Goal: Information Seeking & Learning: Find specific fact

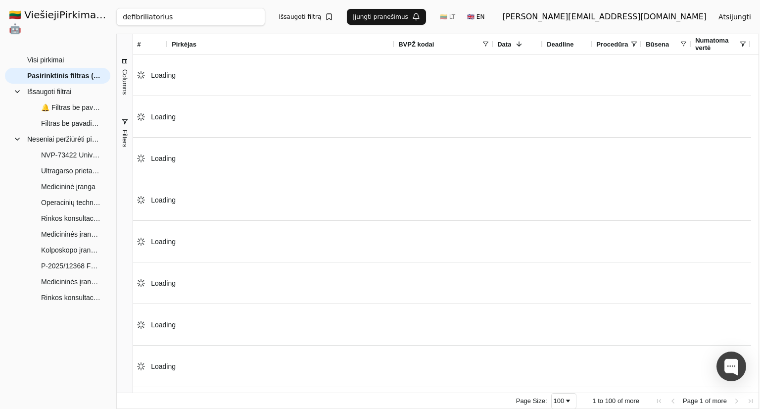
click at [211, 20] on input "defibriliatorius" at bounding box center [190, 17] width 149 height 18
paste input "3586636"
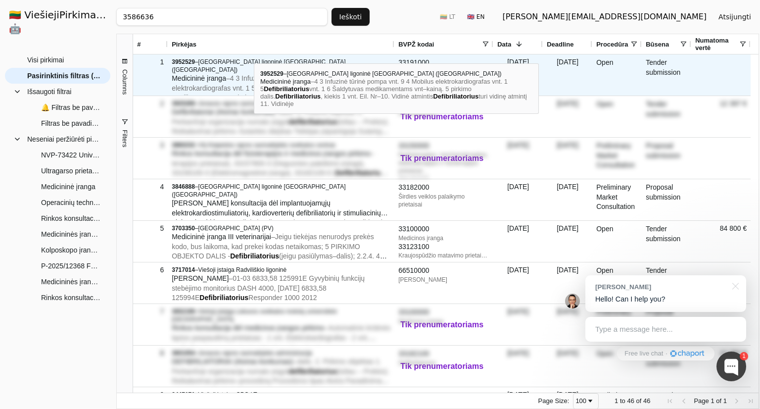
type input "3586636"
click button "Ieškoti" at bounding box center [351, 17] width 39 height 18
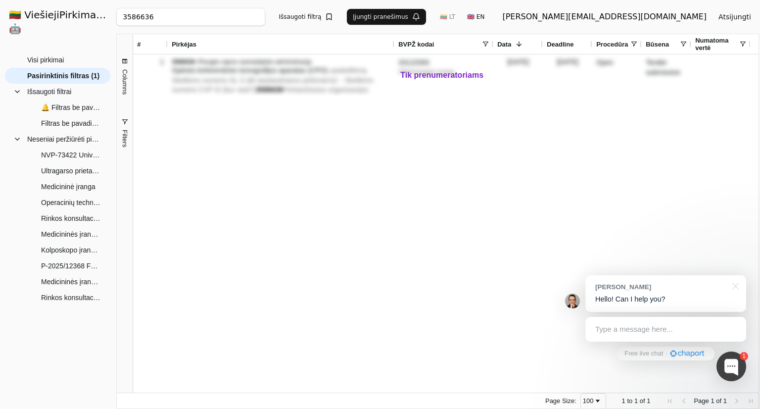
click at [194, 200] on div "1 3586636 – Plungės rajono savivaldybės administracija Optinės koherentinės tom…" at bounding box center [442, 223] width 618 height 338
